Goal: Navigation & Orientation: Find specific page/section

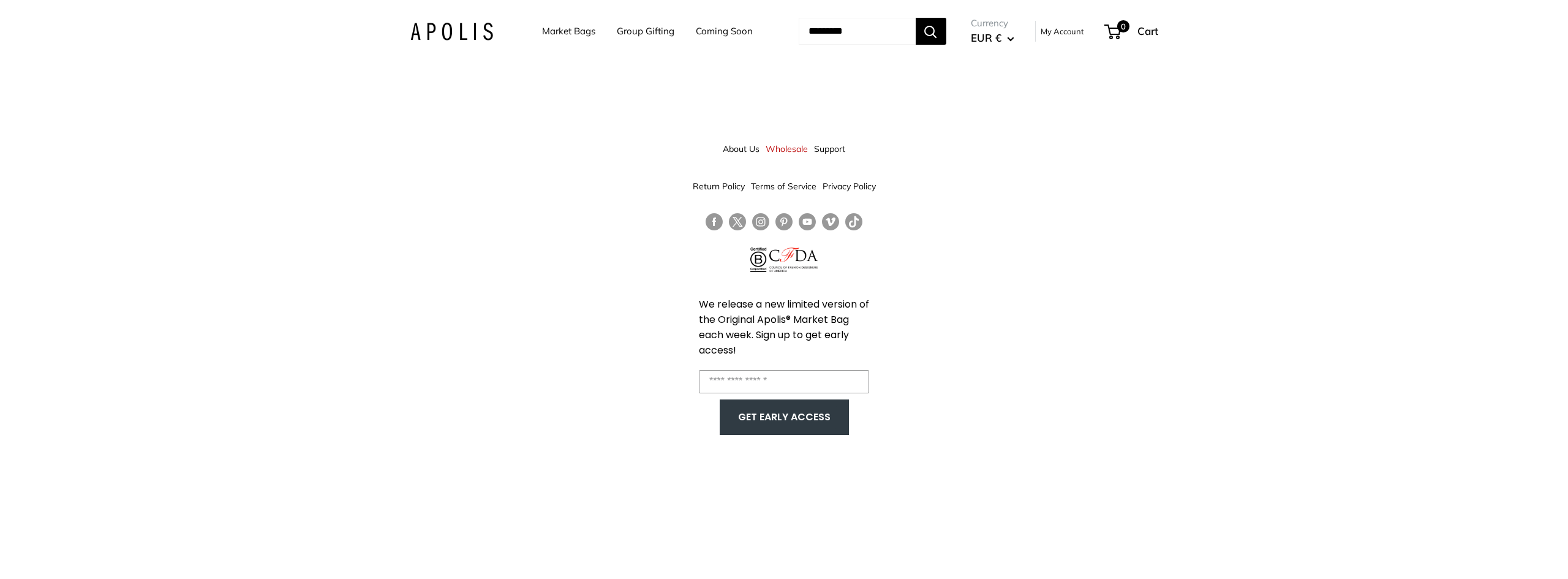
click at [577, 35] on link "Market Bags" at bounding box center [569, 31] width 53 height 17
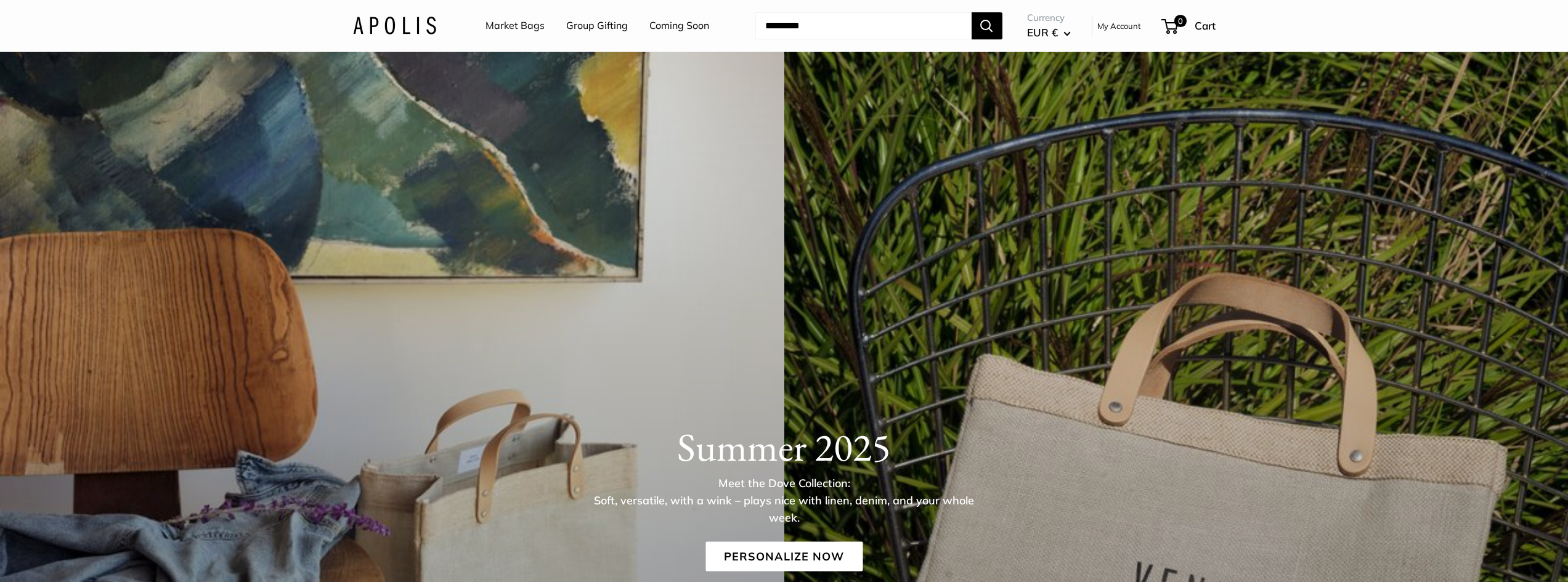
click at [625, 351] on div "Summer 2025 Meet the Dove Collection: Soft, versatile, with a wink – plays nice…" at bounding box center [784, 541] width 1568 height 979
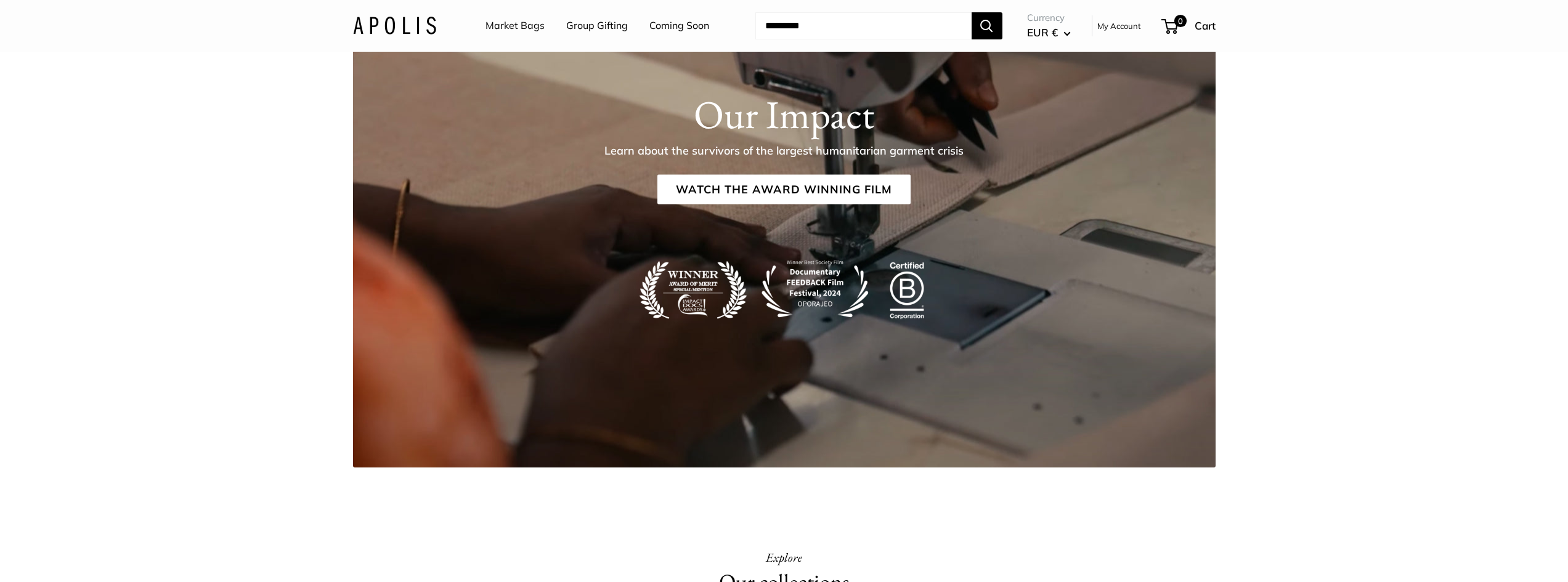
scroll to position [2524, 0]
